Goal: Task Accomplishment & Management: Manage account settings

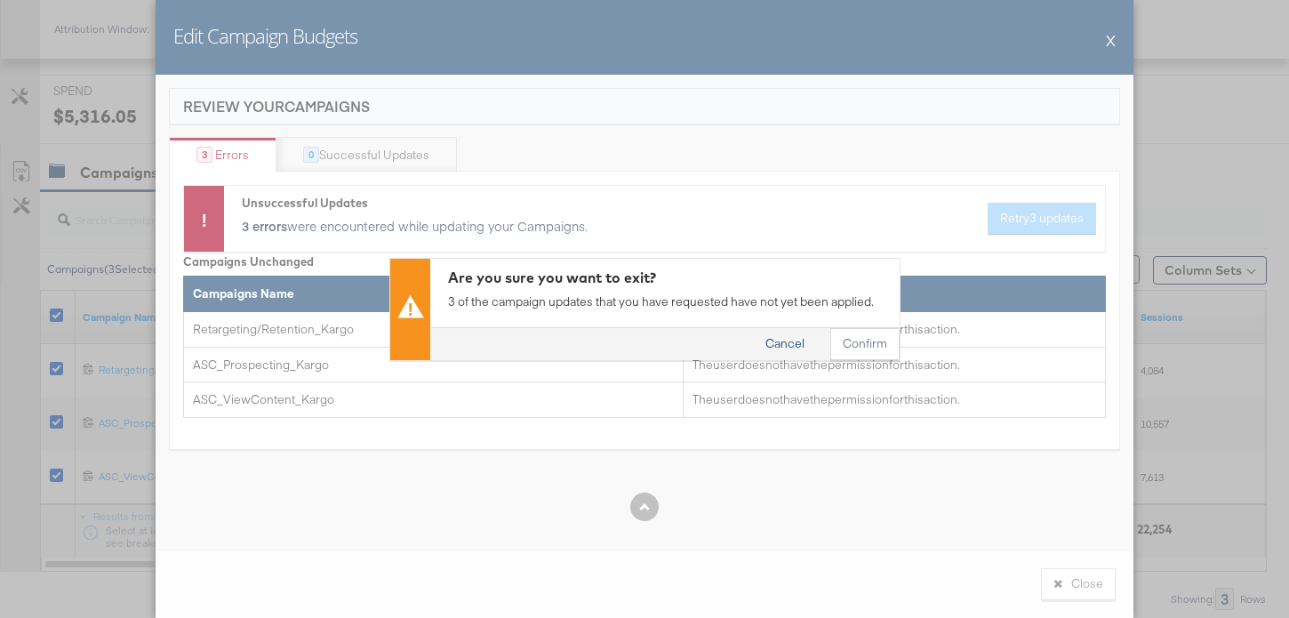
click at [801, 348] on button "Cancel" at bounding box center [785, 344] width 64 height 32
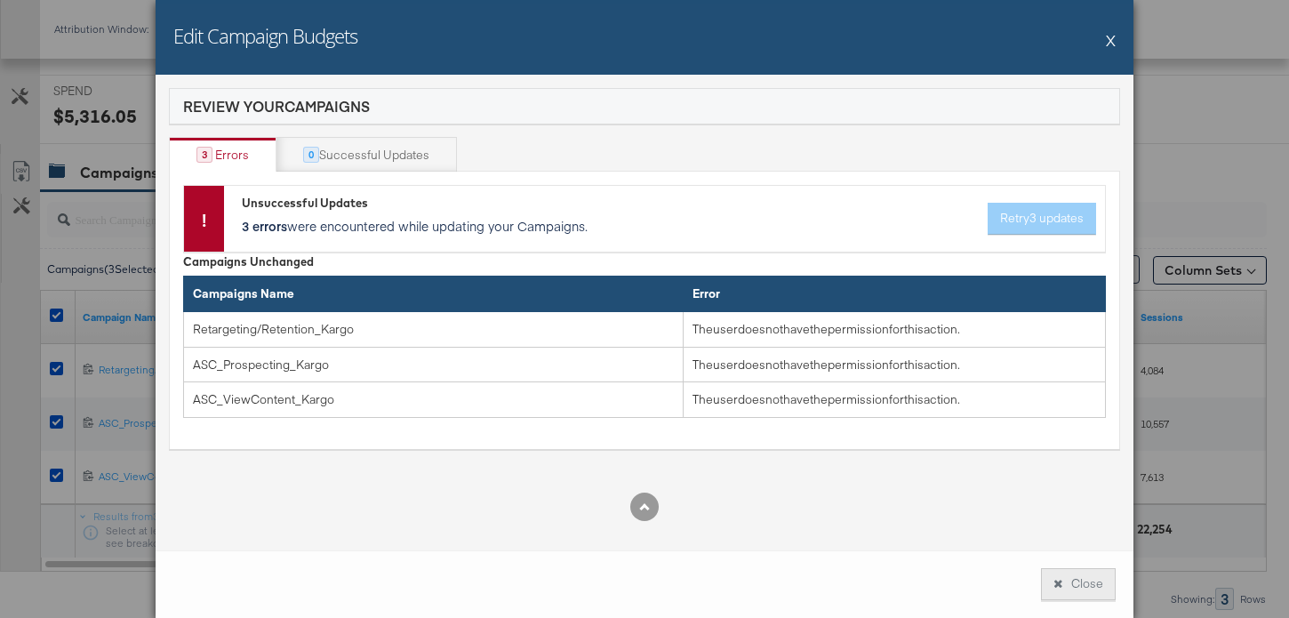
click at [1067, 571] on button "Close" at bounding box center [1078, 584] width 75 height 32
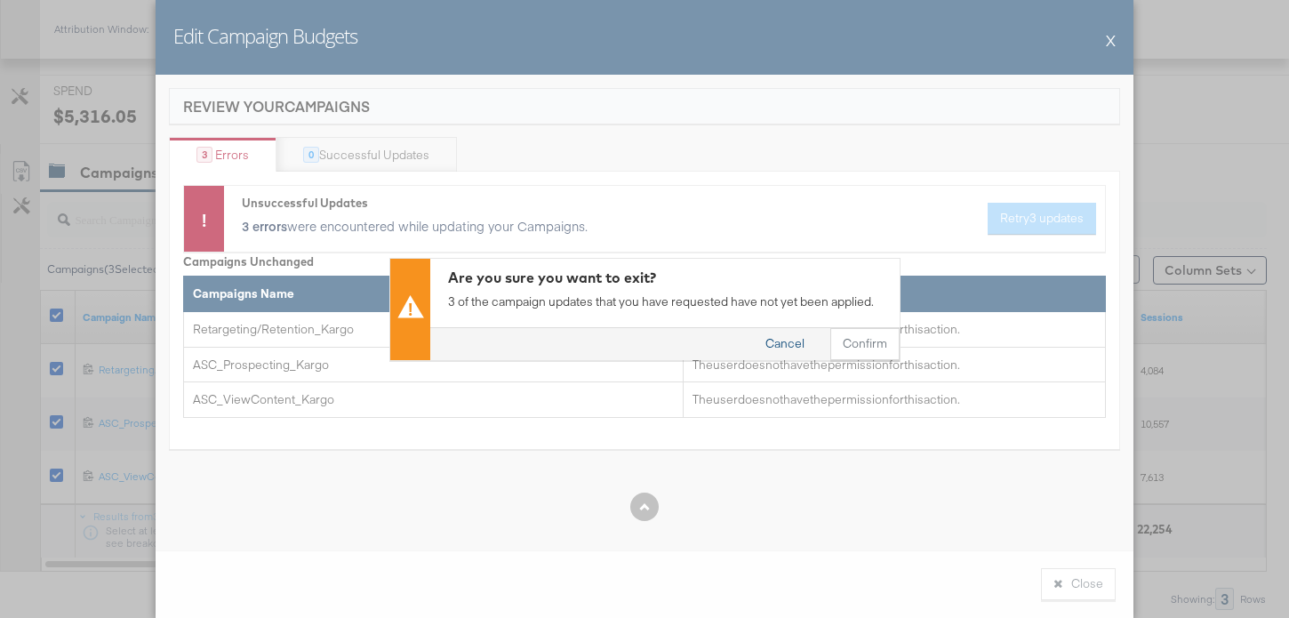
click at [805, 339] on button "Cancel" at bounding box center [785, 344] width 64 height 32
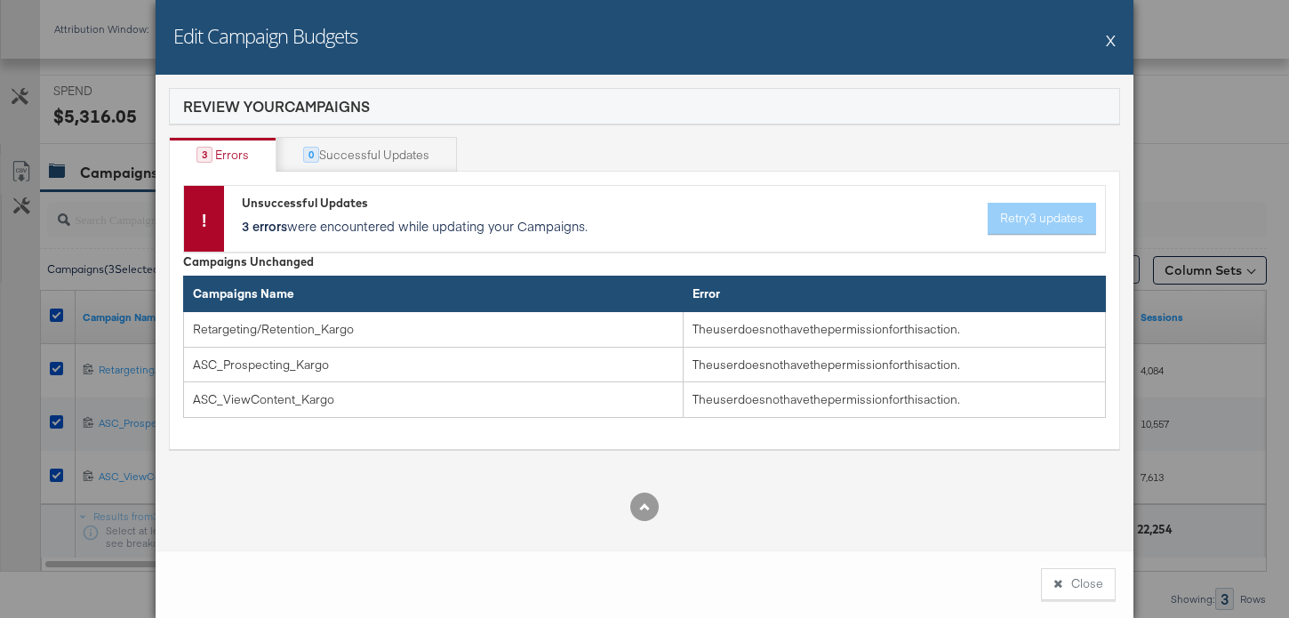
click at [1062, 222] on div "Unsuccessful Updates 3 errors were encountered while updating your Campaigns. R…" at bounding box center [669, 219] width 854 height 48
click at [363, 156] on div "Successful Updates" at bounding box center [374, 155] width 110 height 17
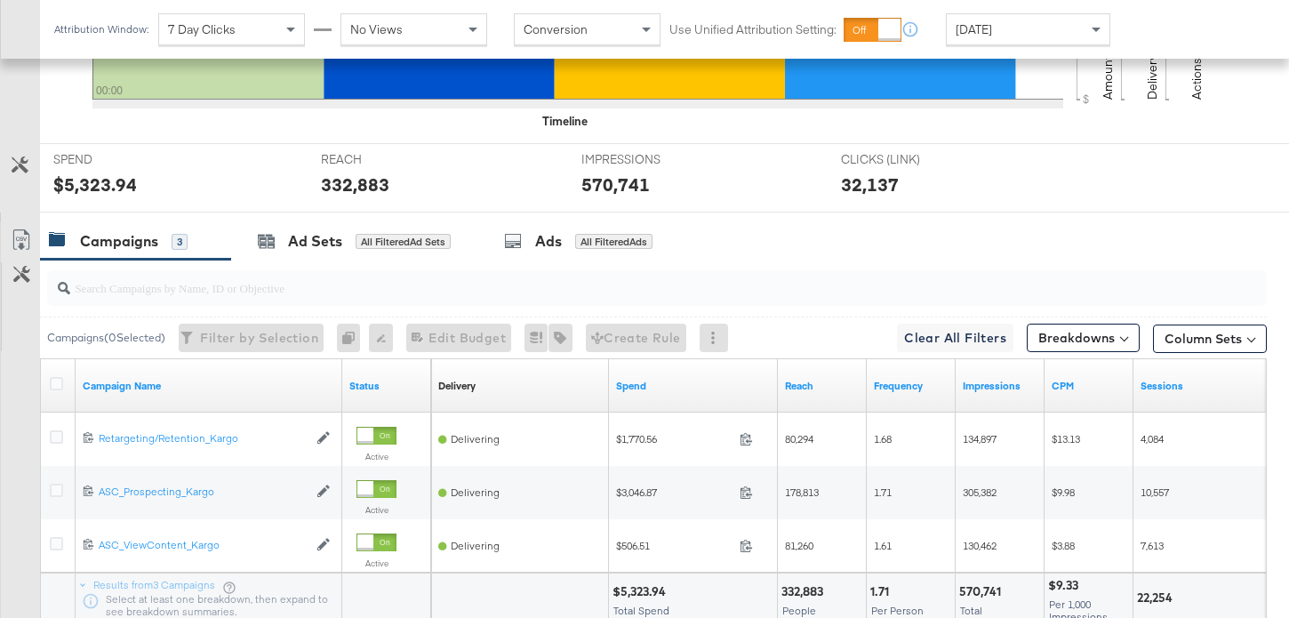
scroll to position [750, 0]
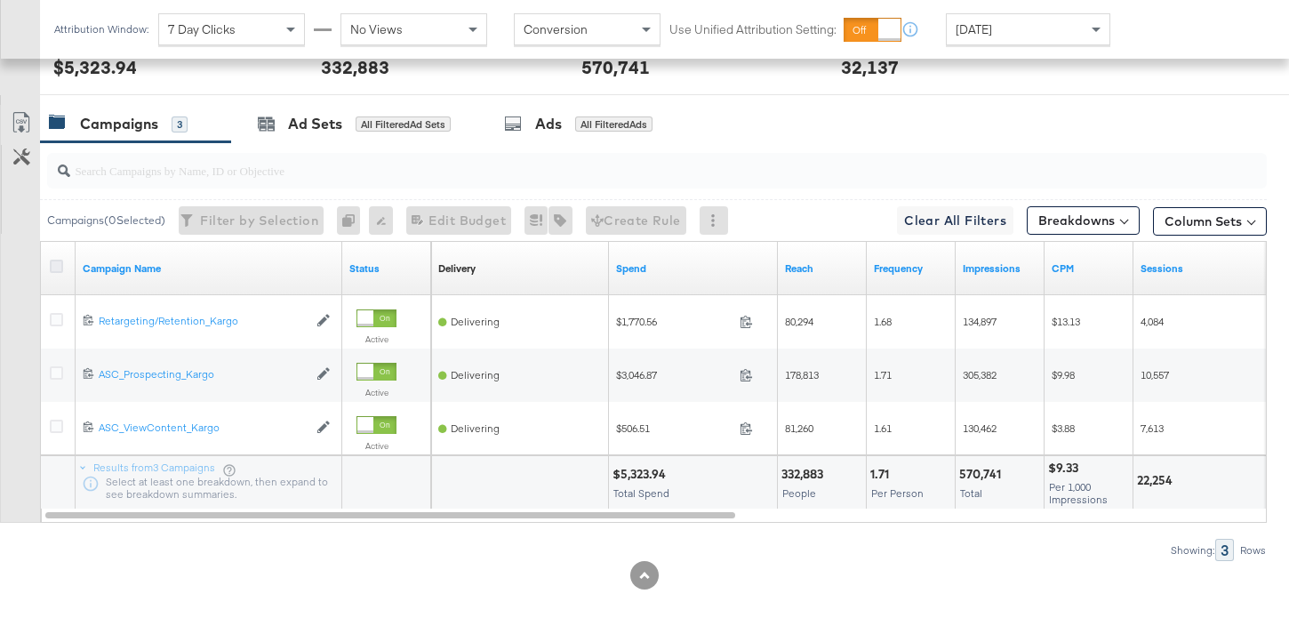
click at [56, 264] on icon at bounding box center [56, 266] width 13 height 13
click at [0, 0] on input "checkbox" at bounding box center [0, 0] width 0 height 0
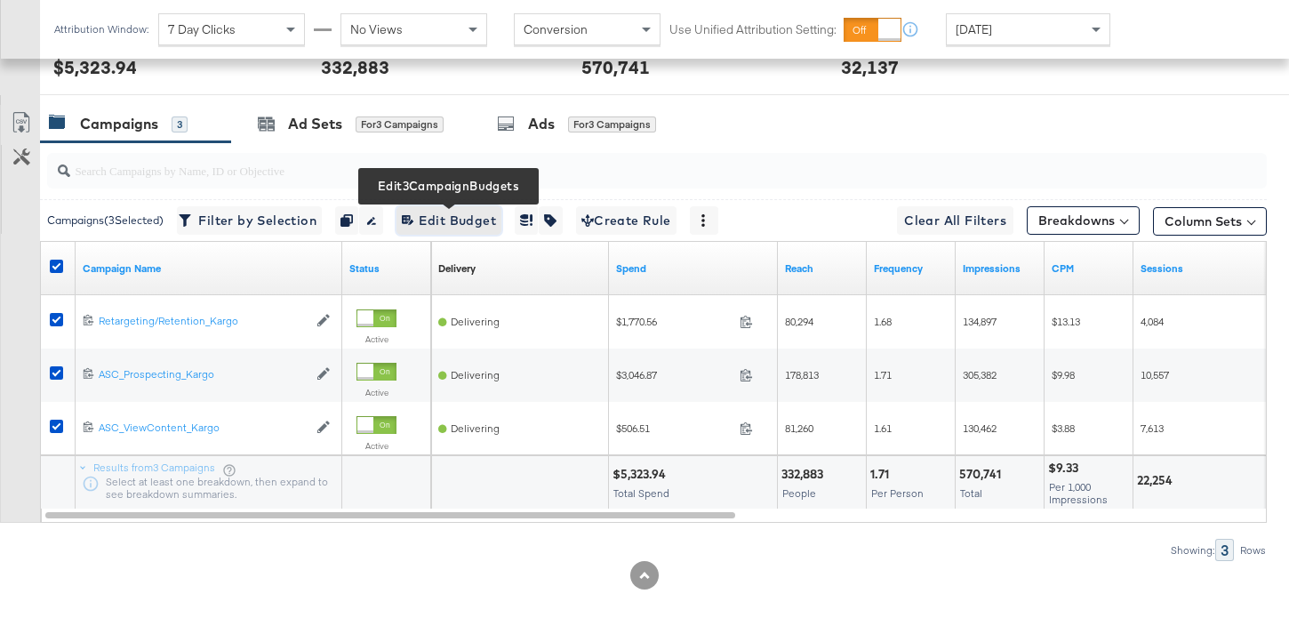
click at [469, 218] on span "Edit 3 Campaign Budgets Edit Budget" at bounding box center [449, 221] width 94 height 22
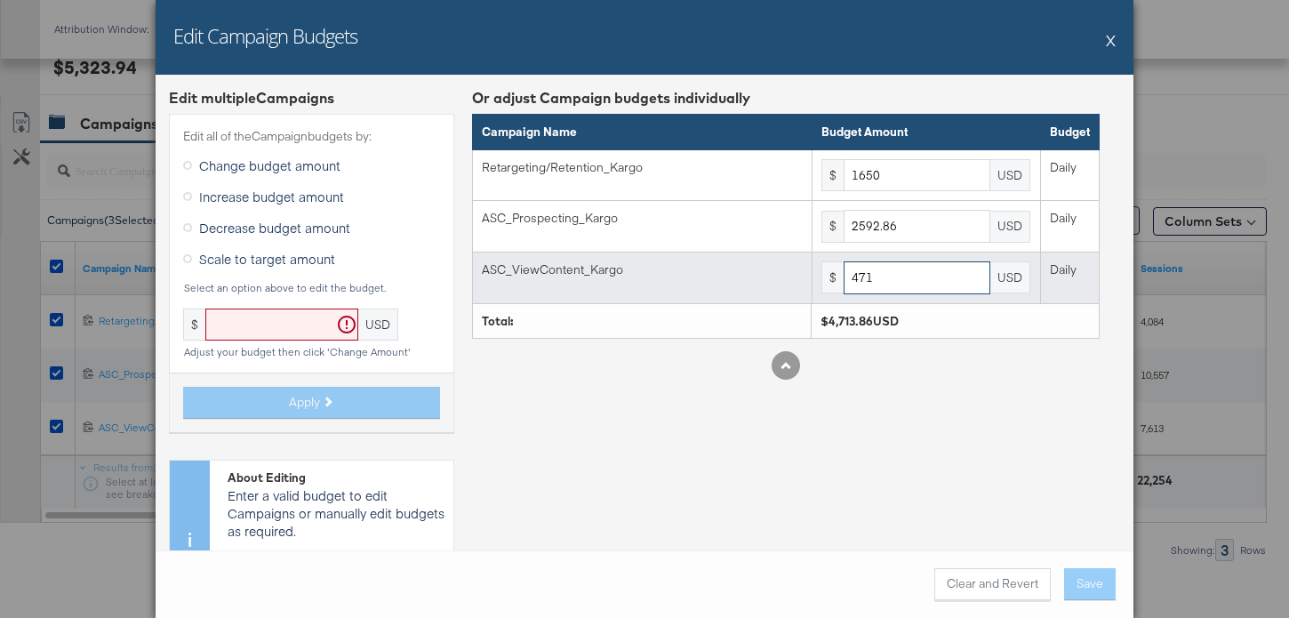
click at [942, 271] on input "471" at bounding box center [917, 277] width 147 height 33
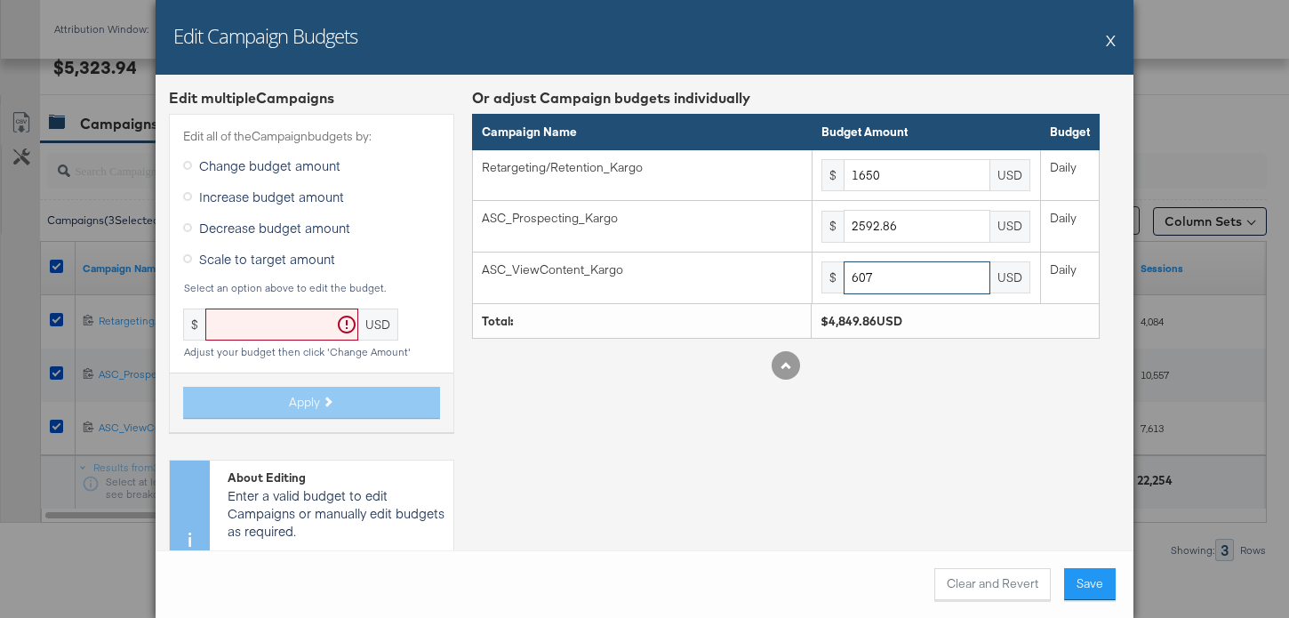
type input "607"
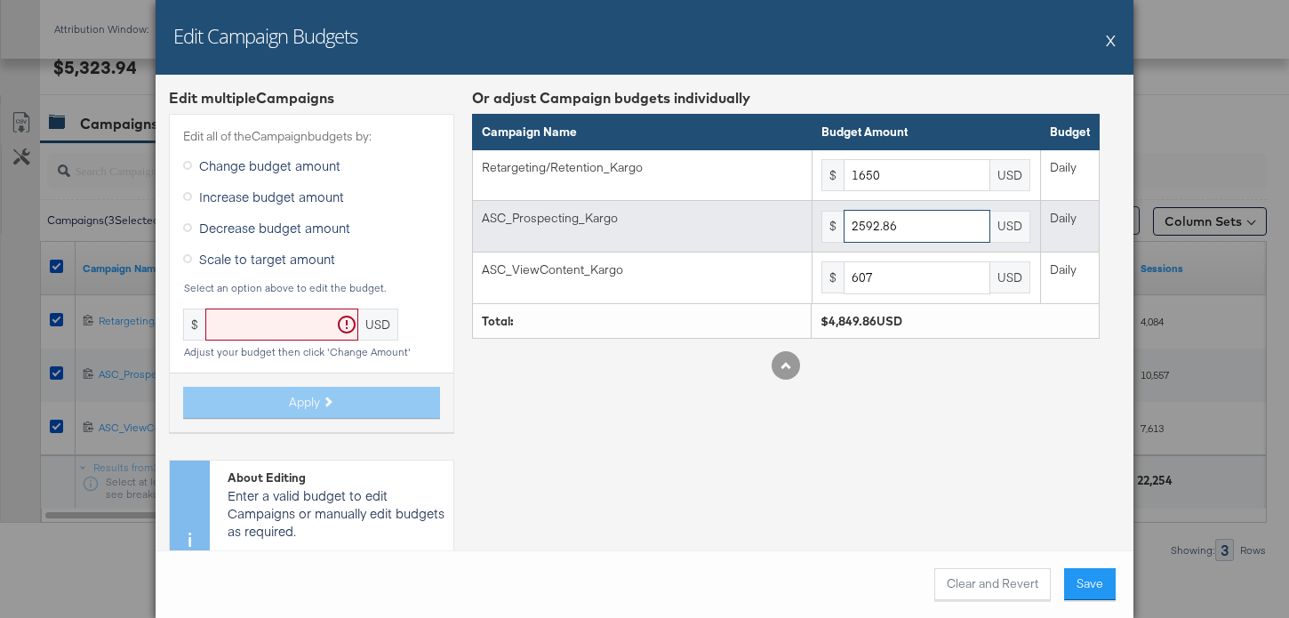
click at [932, 224] on input "2592.86" at bounding box center [917, 226] width 147 height 33
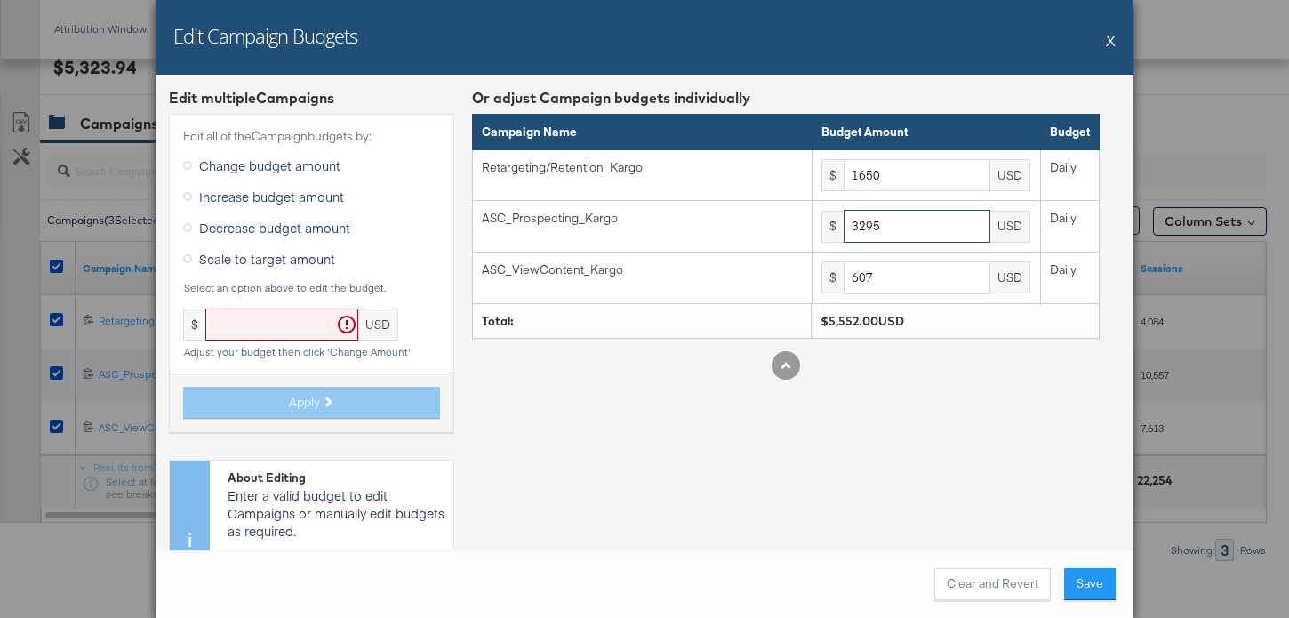
type input "3295"
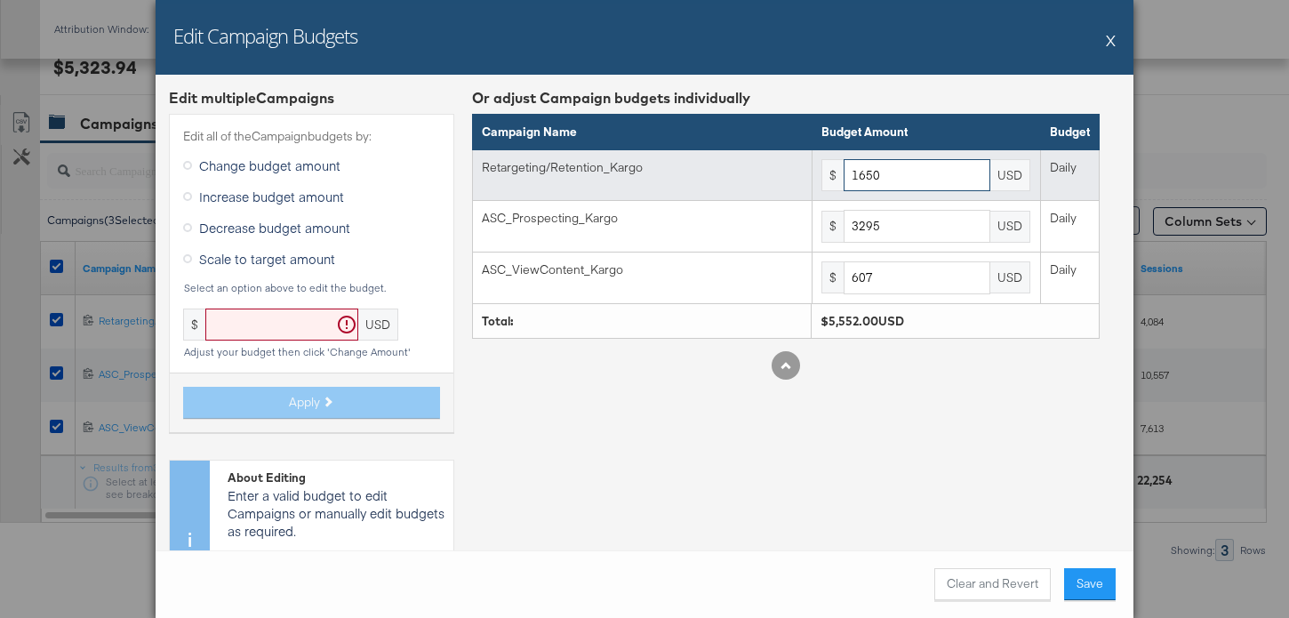
click at [957, 167] on input "1650" at bounding box center [917, 175] width 147 height 33
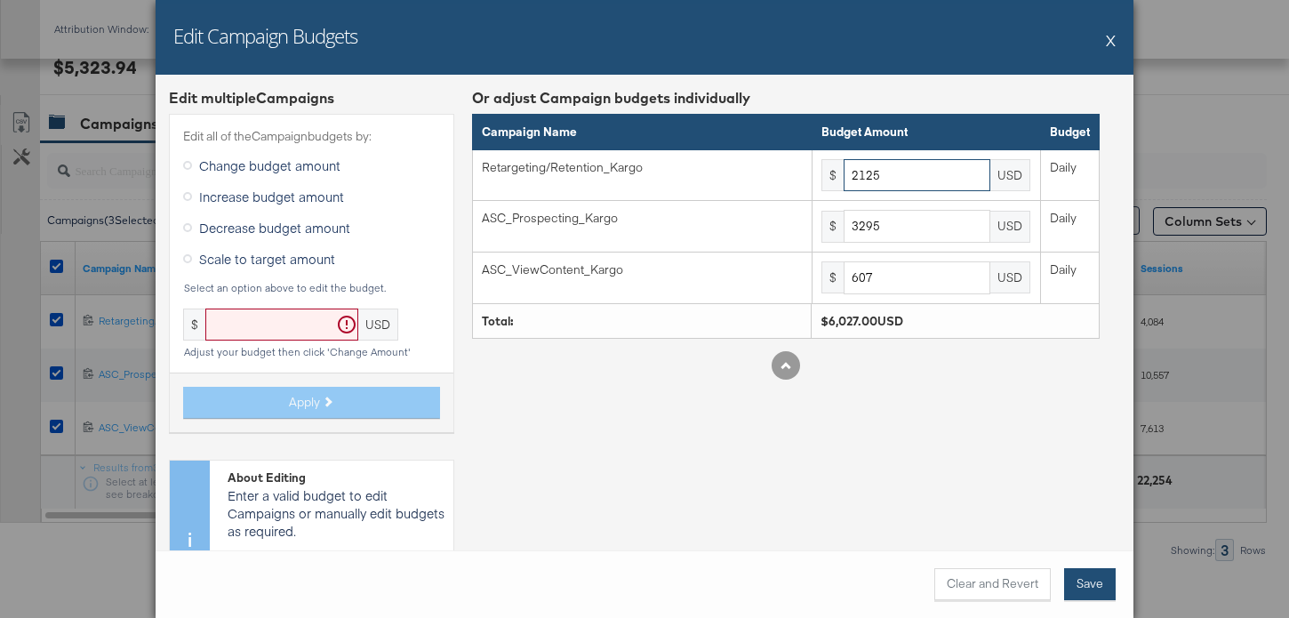
type input "2125"
click at [1089, 581] on button "Save" at bounding box center [1090, 584] width 52 height 32
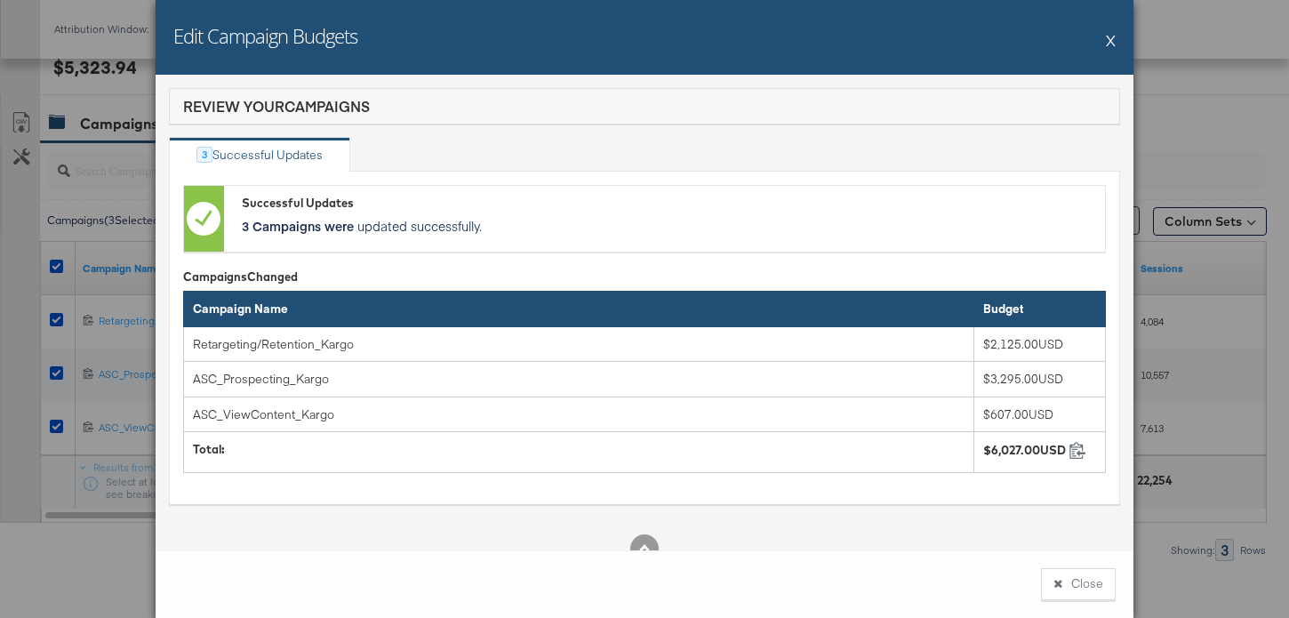
click at [1089, 581] on button "Close" at bounding box center [1078, 584] width 75 height 32
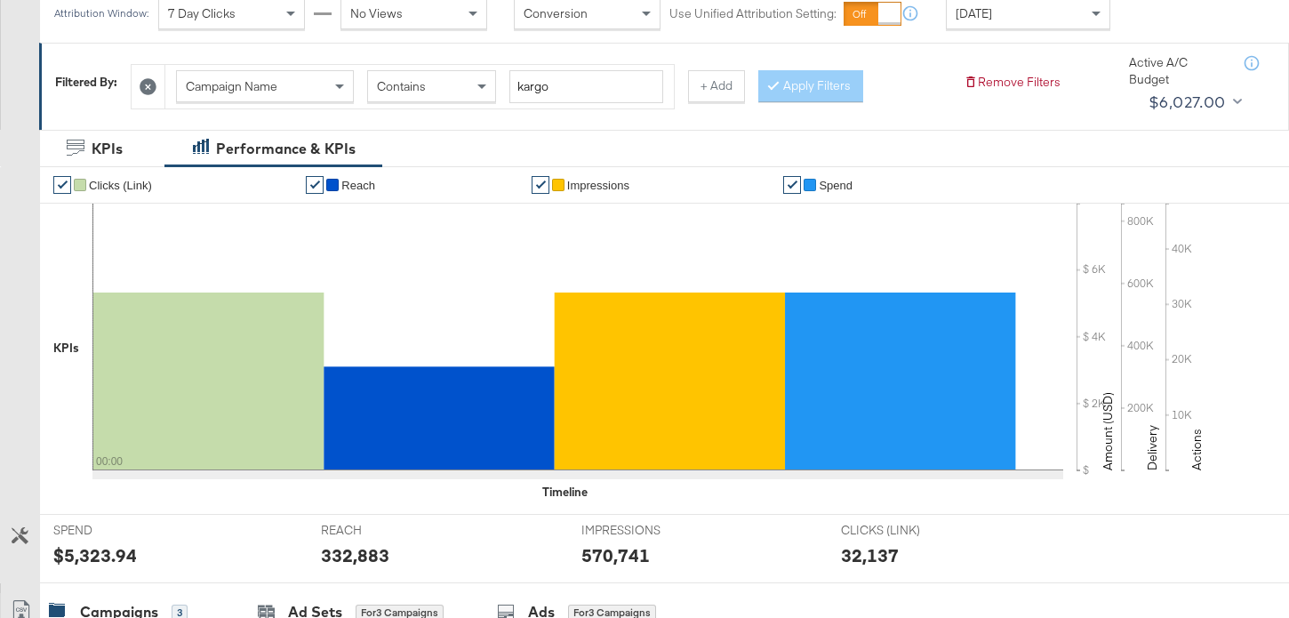
scroll to position [0, 0]
